Goal: Task Accomplishment & Management: Use online tool/utility

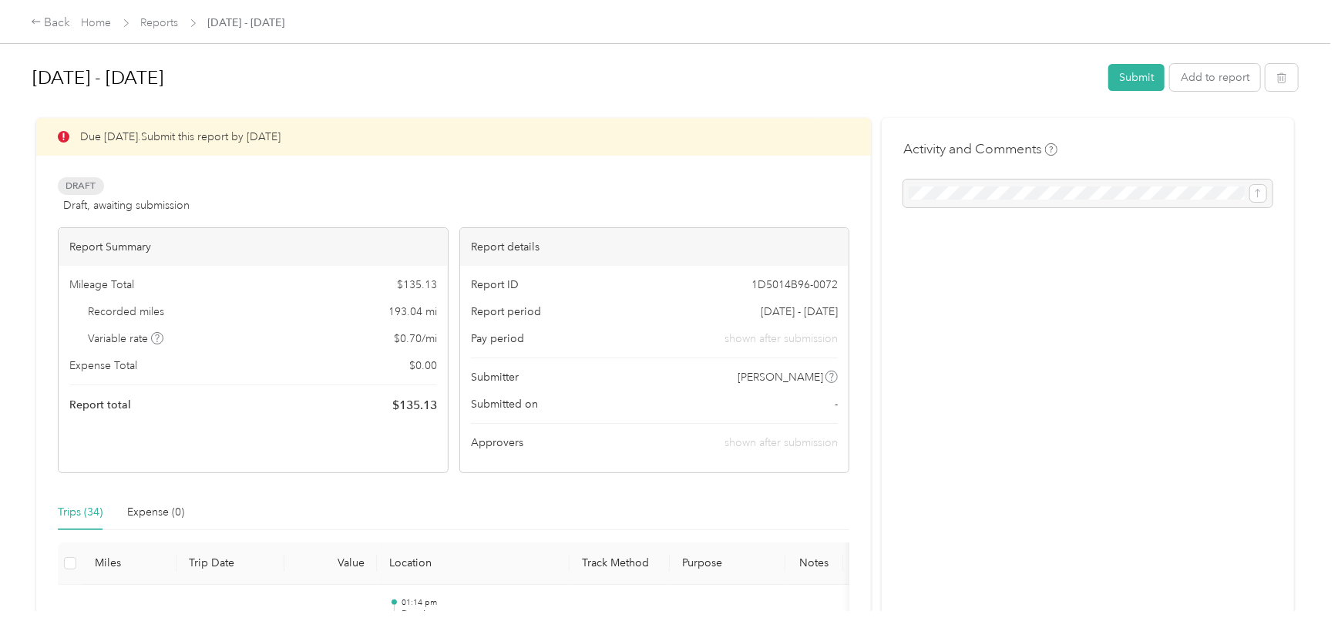
scroll to position [2000, 0]
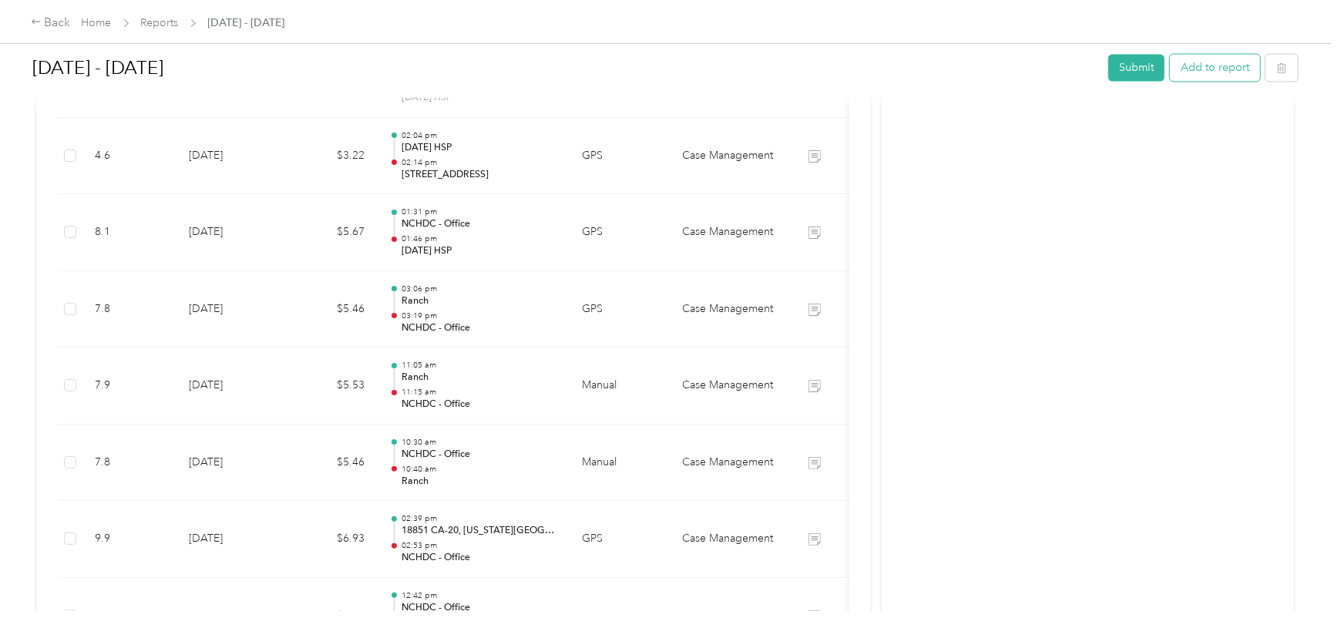
click at [1230, 62] on button "Add to report" at bounding box center [1215, 67] width 90 height 27
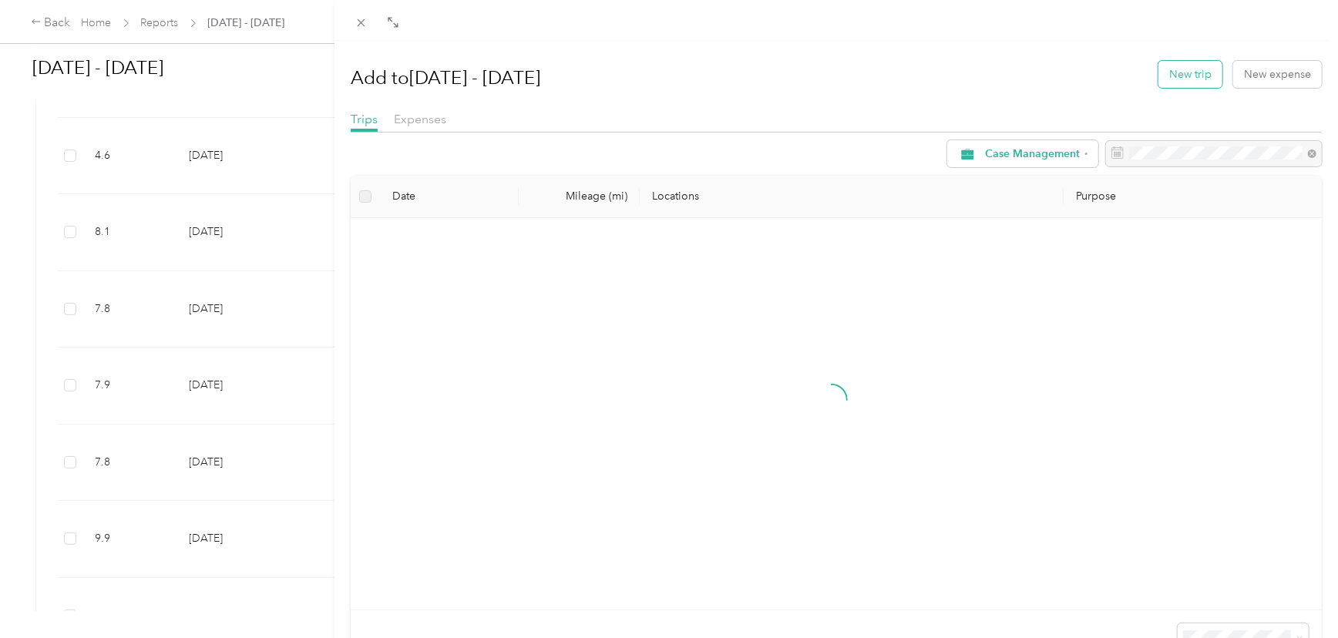
click at [1168, 71] on button "New trip" at bounding box center [1190, 74] width 64 height 27
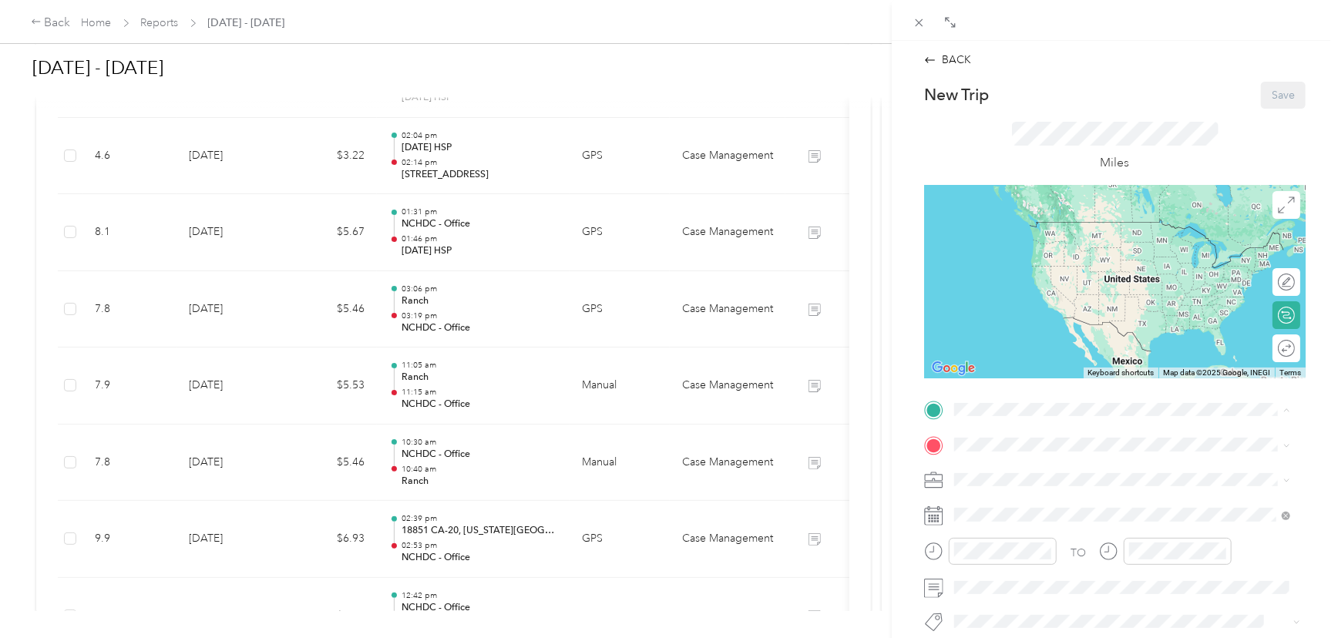
click at [1033, 307] on div "TEAM NCHDC - Office [STREET_ADDRESS][US_STATE]" at bounding box center [1060, 288] width 154 height 38
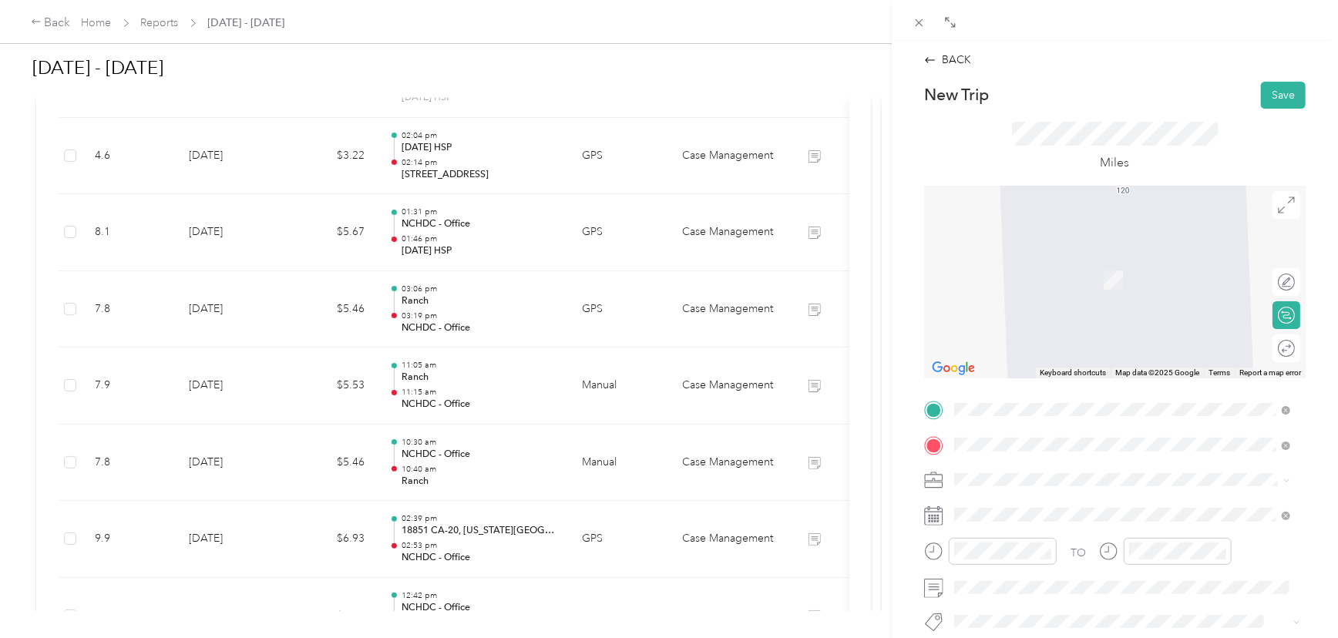
click at [1026, 274] on span "16782 [GEOGRAPHIC_DATA]-49, [US_STATE][GEOGRAPHIC_DATA], [GEOGRAPHIC_DATA], [GE…" at bounding box center [1098, 313] width 231 height 78
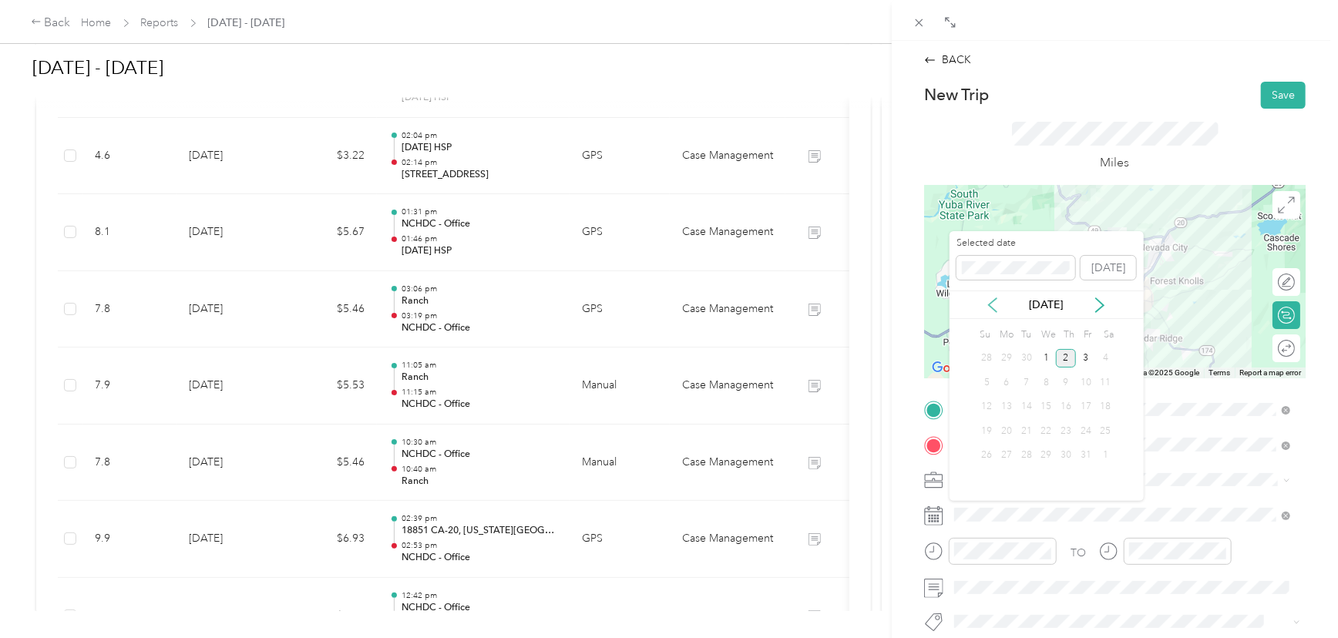
click at [991, 304] on icon at bounding box center [992, 304] width 15 height 15
click at [1087, 427] on div "26" at bounding box center [1086, 430] width 20 height 19
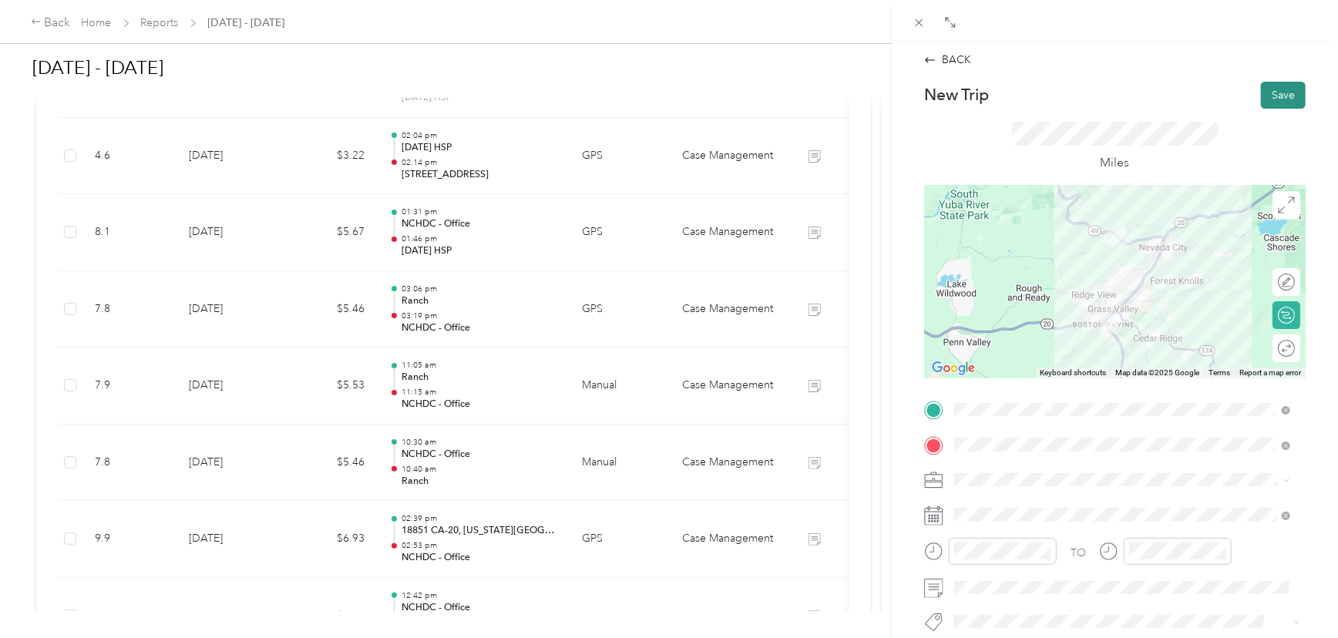
click at [1268, 103] on button "Save" at bounding box center [1283, 95] width 45 height 27
